Goal: Information Seeking & Learning: Learn about a topic

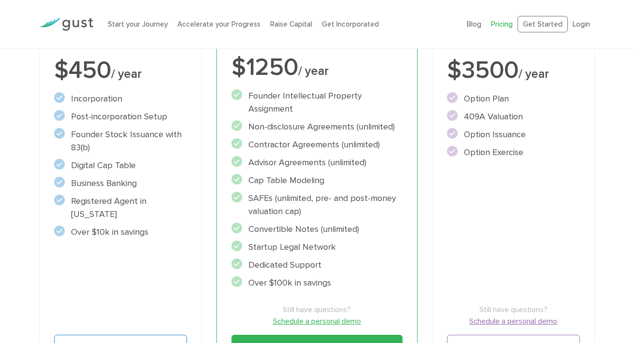
scroll to position [223, 0]
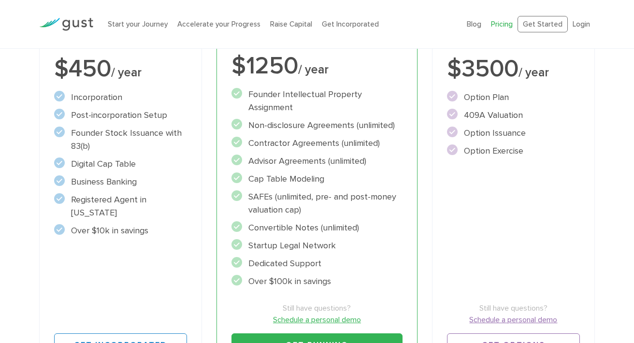
drag, startPoint x: 309, startPoint y: 210, endPoint x: 294, endPoint y: 210, distance: 15.0
click at [294, 210] on li "SAFEs (unlimited, pre- and post-money valuation cap)" at bounding box center [317, 204] width 171 height 26
click at [323, 217] on ul "Founder Intellectual Property Assignment" at bounding box center [317, 188] width 171 height 200
drag, startPoint x: 320, startPoint y: 213, endPoint x: 278, endPoint y: 201, distance: 43.3
click at [278, 201] on li "SAFEs (unlimited, pre- and post-money valuation cap)" at bounding box center [317, 204] width 171 height 26
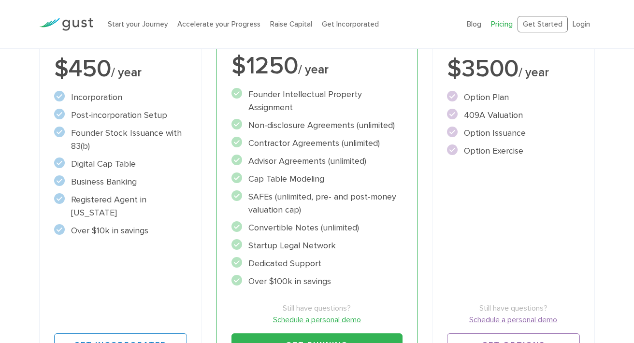
click at [339, 226] on li "Convertible Notes (unlimited)" at bounding box center [317, 227] width 171 height 13
click at [347, 228] on li "Convertible Notes (unlimited)" at bounding box center [317, 227] width 171 height 13
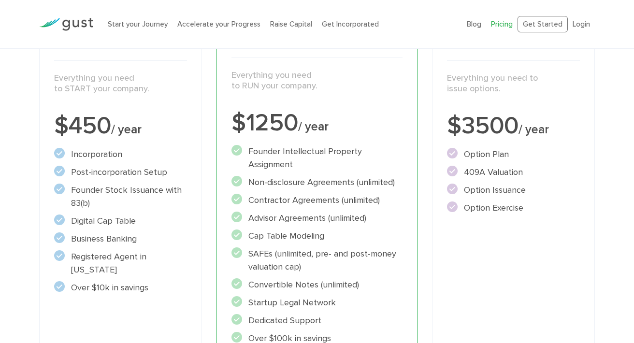
scroll to position [128, 0]
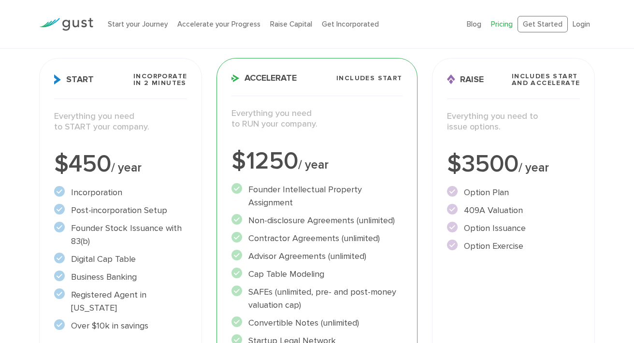
click at [294, 168] on div "$1250 / year" at bounding box center [317, 161] width 171 height 24
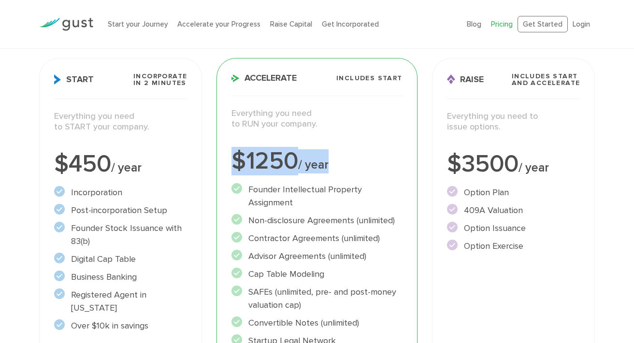
click at [294, 168] on div "$1250 / year" at bounding box center [317, 161] width 171 height 24
click at [304, 169] on span "/ year" at bounding box center [313, 165] width 30 height 15
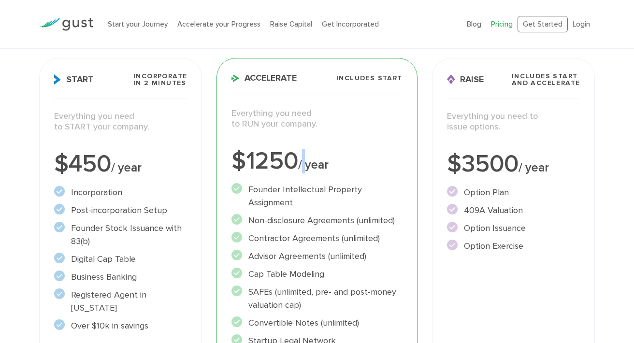
click at [304, 169] on span "/ year" at bounding box center [313, 165] width 30 height 15
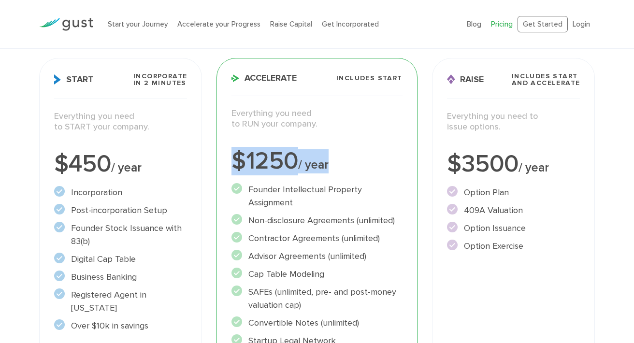
click at [304, 169] on span "/ year" at bounding box center [313, 165] width 30 height 15
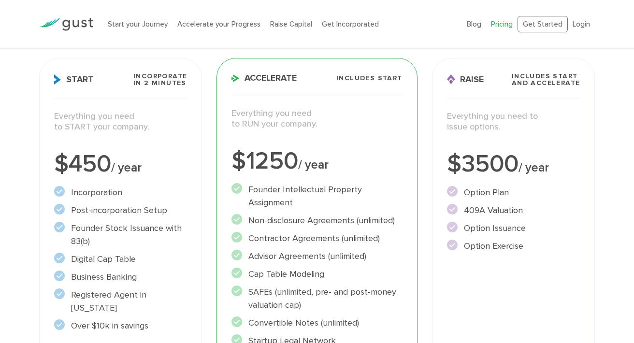
click at [301, 165] on span "/ year" at bounding box center [313, 165] width 30 height 15
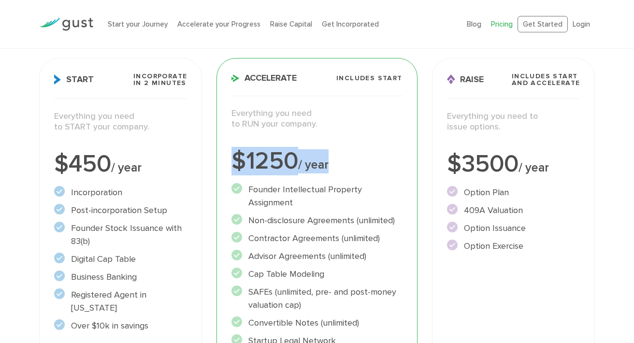
click at [301, 165] on span "/ year" at bounding box center [313, 165] width 30 height 15
click at [298, 165] on div "$1250 / year" at bounding box center [317, 161] width 171 height 24
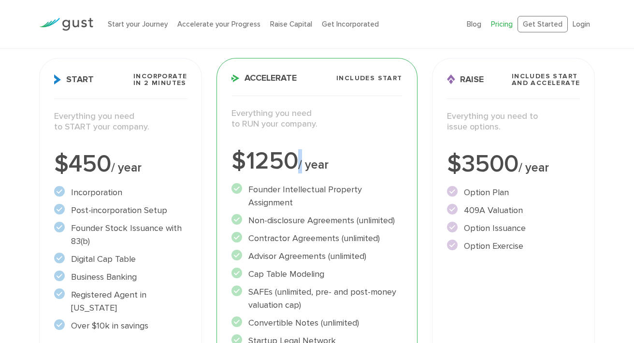
click at [298, 165] on div "$1250 / year" at bounding box center [317, 161] width 171 height 24
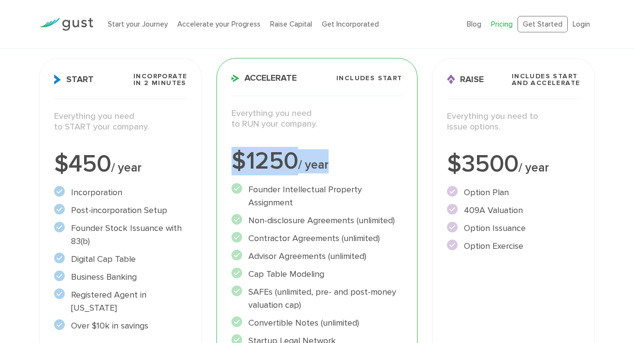
click at [298, 165] on div "$1250 / year" at bounding box center [317, 161] width 171 height 24
